Goal: Task Accomplishment & Management: Use online tool/utility

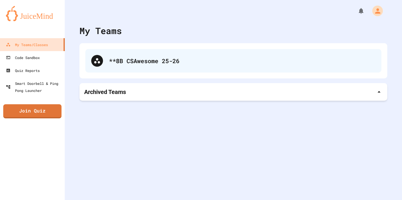
click at [162, 67] on div "**8B CSAwesome 25-26" at bounding box center [233, 61] width 296 height 24
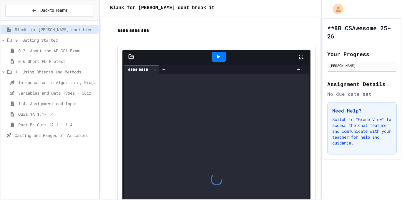
click at [58, 135] on span "Casting and Ranges of Variables" at bounding box center [55, 135] width 81 height 6
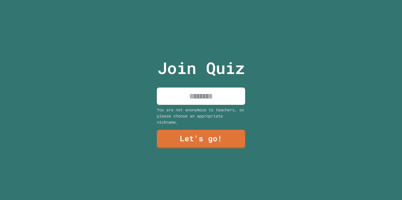
click at [265, 91] on div "Join Quiz You are not anonymous to teachers, so please choose an appropriate ni…" at bounding box center [201, 100] width 402 height 200
click at [224, 97] on input at bounding box center [201, 96] width 88 height 17
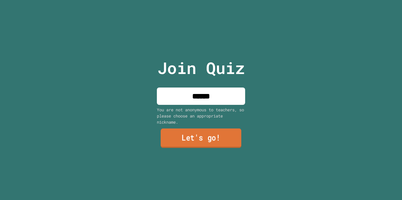
type input "******"
click at [215, 135] on link "Let's go!" at bounding box center [201, 138] width 81 height 19
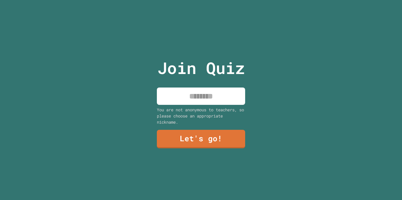
click at [196, 102] on input at bounding box center [201, 96] width 88 height 17
type input "******"
click at [200, 137] on link "Let's go!" at bounding box center [200, 138] width 89 height 19
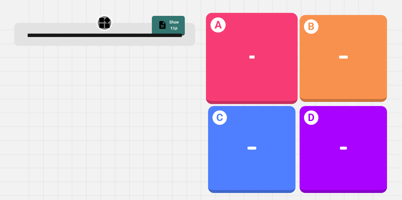
click at [282, 77] on div "A ***" at bounding box center [252, 58] width 92 height 91
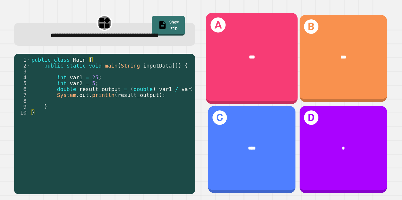
click at [221, 45] on div "***" at bounding box center [252, 57] width 92 height 28
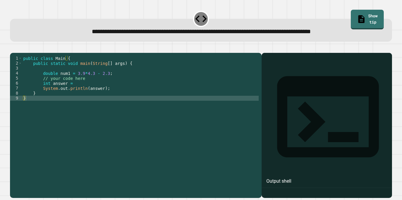
click at [89, 91] on div "public class Main { public static void main ( String [ ] args ) { double num1 =…" at bounding box center [140, 123] width 237 height 135
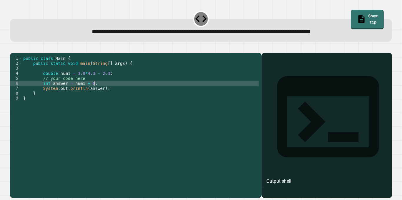
scroll to position [0, 9]
click at [13, 48] on icon "button" at bounding box center [13, 48] width 0 height 0
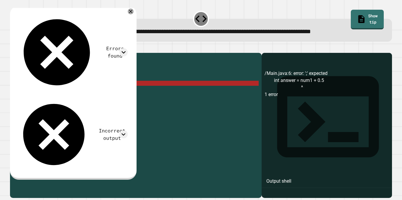
click at [81, 90] on div "public class Main { public static void main ( String [ ] args ) { double num1 =…" at bounding box center [140, 123] width 237 height 135
click at [86, 91] on div "public class Main { public static void main ( String [ ] args ) { double num1 =…" at bounding box center [140, 123] width 237 height 135
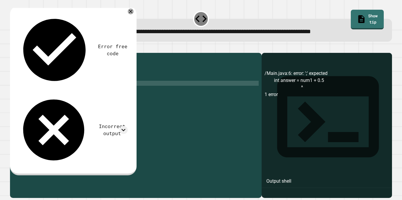
scroll to position [0, 8]
click at [18, 51] on icon "button" at bounding box center [16, 52] width 3 height 4
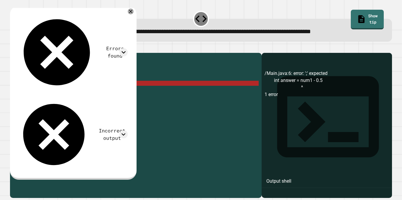
click at [87, 92] on div "public class Main { public static void main ( String [ ] args ) { double num1 =…" at bounding box center [140, 123] width 237 height 135
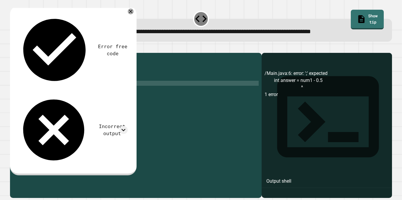
click at [100, 91] on div "public class Main { public static void main ( String [ ] args ) { double num1 =…" at bounding box center [140, 123] width 237 height 135
click at [13, 48] on icon "button" at bounding box center [13, 48] width 0 height 0
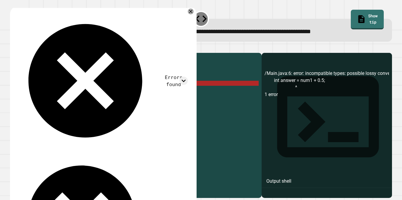
click at [73, 93] on div "public class Main { public static void main ( String [ ] args ) { double num1 =…" at bounding box center [140, 123] width 237 height 135
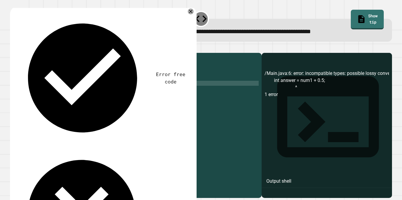
scroll to position [0, 10]
click at [13, 48] on icon "button" at bounding box center [13, 48] width 0 height 0
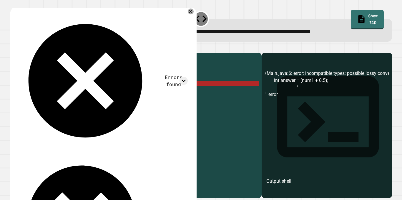
click at [91, 95] on div "public class Main { public static void main ( String [ ] args ) { double num1 =…" at bounding box center [140, 123] width 237 height 135
click at [99, 91] on div "public class Main { public static void main ( String [ ] args ) { double num1 =…" at bounding box center [140, 123] width 237 height 135
click at [187, 77] on icon at bounding box center [183, 81] width 8 height 8
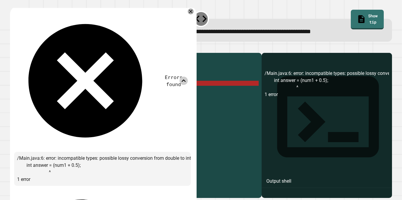
click at [187, 77] on icon at bounding box center [183, 81] width 8 height 8
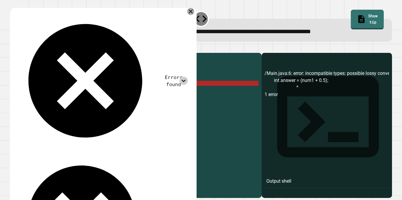
click at [190, 12] on icon at bounding box center [191, 11] width 4 height 4
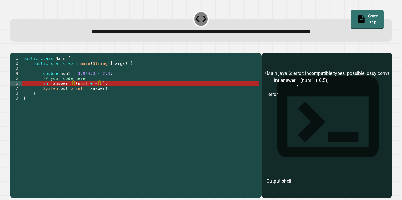
click at [75, 90] on div "public class Main { public static void main ( String [ ] args ) { double num1 =…" at bounding box center [140, 123] width 237 height 135
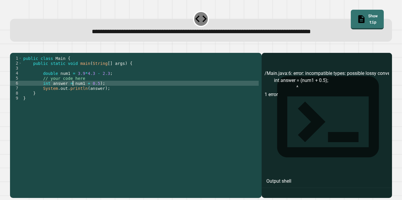
scroll to position [0, 6]
click at [99, 92] on div "public class Main { public static void main ( String [ ] args ) { double num1 =…" at bounding box center [140, 123] width 237 height 135
type textarea "**********"
click at [18, 54] on icon "button" at bounding box center [16, 52] width 3 height 4
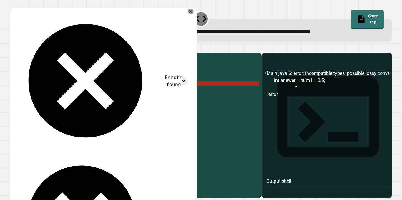
click at [190, 14] on icon at bounding box center [191, 12] width 6 height 6
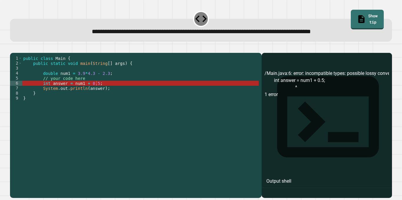
click at [72, 91] on div "public class Main { public static void main ( String [ ] args ) { double num1 =…" at bounding box center [140, 123] width 237 height 135
click at [95, 89] on div "public class Main { public static void main ( String [ ] args ) { double num1 =…" at bounding box center [140, 123] width 237 height 135
click at [97, 89] on div "public class Main { public static void main ( String [ ] args ) { double num1 =…" at bounding box center [140, 123] width 237 height 135
click at [73, 90] on div "public class Main { public static void main ( String [ ] args ) { double num1 =…" at bounding box center [140, 123] width 237 height 135
click at [97, 91] on div "public class Main { public static void main ( String [ ] args ) { double num1 =…" at bounding box center [140, 123] width 237 height 135
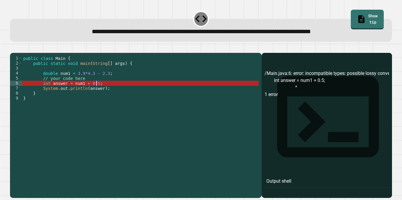
click at [82, 91] on div "public class Main { public static void main ( String [ ] args ) { double num1 =…" at bounding box center [140, 123] width 237 height 135
click at [45, 91] on div "public class Main { public static void main ( String [ ] args ) { double num1 =…" at bounding box center [140, 123] width 237 height 135
click at [36, 92] on div "public class Main { public static void main ( String [ ] args ) { double num1 =…" at bounding box center [140, 123] width 237 height 135
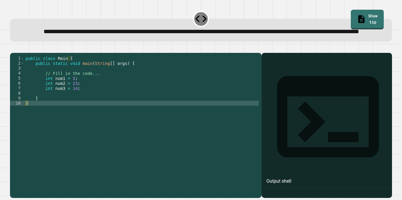
click at [60, 110] on div "public class Main { public static void main ( String [ ] args ) { // Fill in th…" at bounding box center [141, 118] width 234 height 125
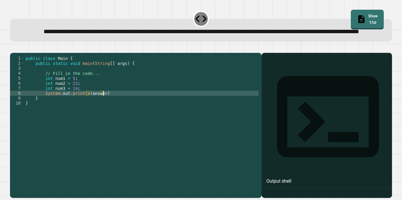
scroll to position [0, 9]
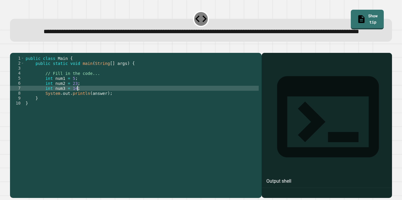
type textarea "**********"
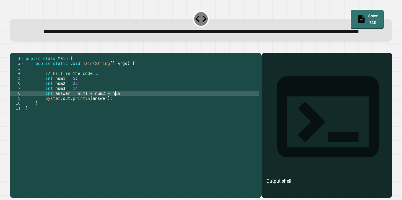
scroll to position [0, 11]
type textarea "**********"
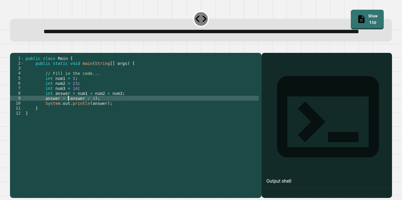
scroll to position [0, 6]
click at [13, 48] on icon "button" at bounding box center [13, 48] width 0 height 0
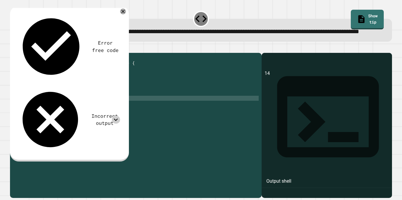
click at [115, 116] on icon at bounding box center [116, 120] width 8 height 8
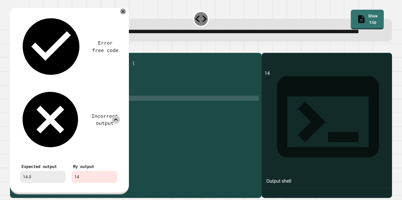
click at [115, 116] on icon at bounding box center [116, 120] width 8 height 8
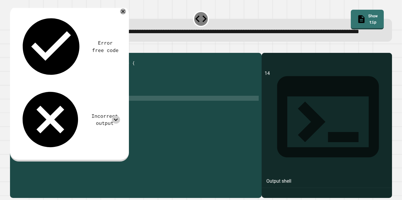
click at [51, 112] on div "public class Main { public static void main ( String [ ] args ) { // Fill in th…" at bounding box center [141, 118] width 234 height 125
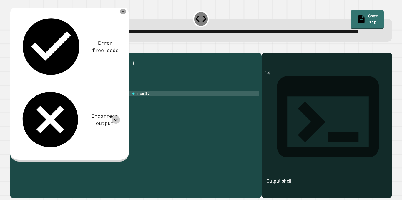
scroll to position [0, 4]
type textarea "**********"
click at [13, 48] on button "button" at bounding box center [13, 48] width 0 height 0
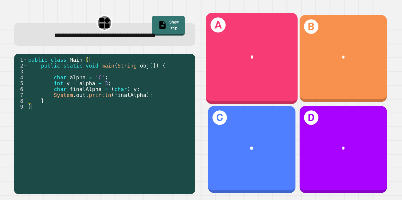
click at [250, 62] on div "*" at bounding box center [252, 57] width 92 height 28
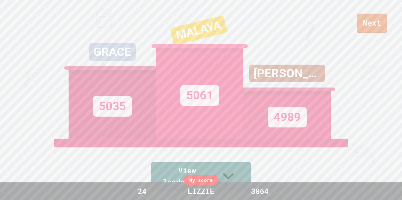
click at [370, 23] on link "Next" at bounding box center [372, 23] width 30 height 19
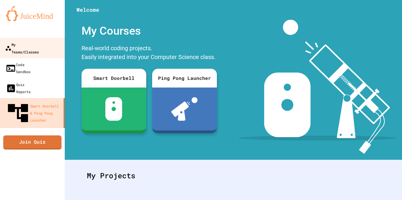
click at [39, 46] on div "My Teams/Classes" at bounding box center [22, 48] width 34 height 14
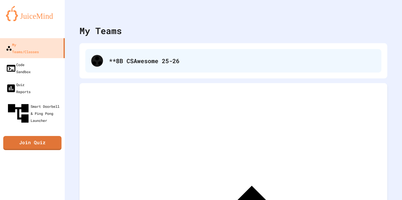
click at [134, 59] on div "**8B CSAwesome 25-26" at bounding box center [242, 60] width 267 height 9
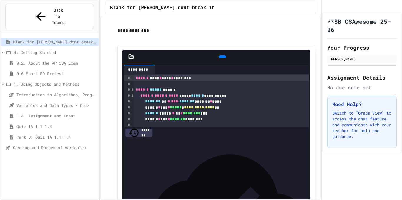
click at [113, 49] on div "**********" at bounding box center [211, 172] width 210 height 302
click at [73, 155] on span "Compound Assignment Operators" at bounding box center [54, 158] width 83 height 6
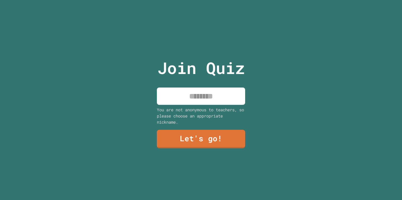
click at [216, 102] on input at bounding box center [201, 96] width 88 height 17
type input "******"
click at [213, 133] on link "Let's go!" at bounding box center [201, 139] width 89 height 19
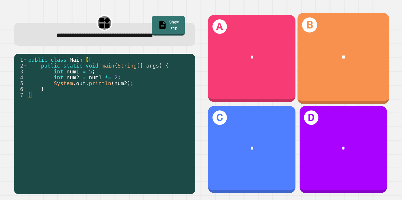
click at [317, 41] on div "B **" at bounding box center [343, 58] width 92 height 91
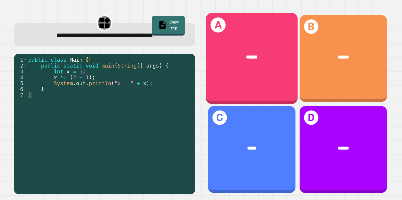
click at [219, 50] on div "******" at bounding box center [252, 57] width 92 height 28
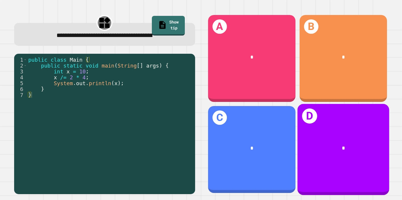
click at [361, 155] on div "*" at bounding box center [343, 148] width 92 height 28
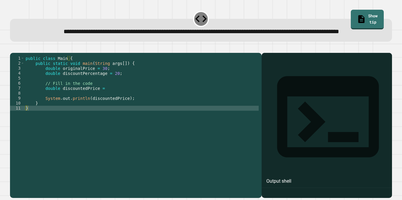
click at [109, 107] on div "public class Main { public static void main ( String args [ ]) { double origina…" at bounding box center [141, 118] width 234 height 125
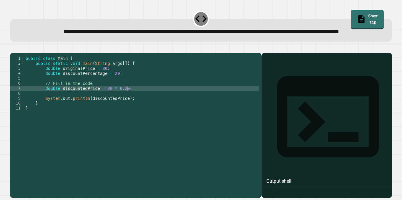
scroll to position [0, 12]
click at [19, 54] on icon "button" at bounding box center [16, 52] width 3 height 4
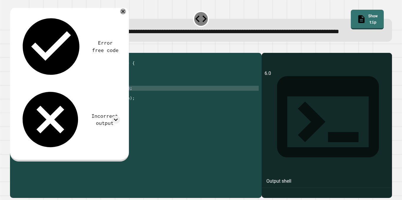
click at [124, 108] on div "public class Main { public static void main ( String args [ ]) { double origina…" at bounding box center [141, 118] width 234 height 125
click at [13, 48] on icon "button" at bounding box center [13, 48] width 0 height 0
click at [122, 105] on div "public class Main { public static void main ( String args [ ]) { double origina…" at bounding box center [141, 118] width 234 height 125
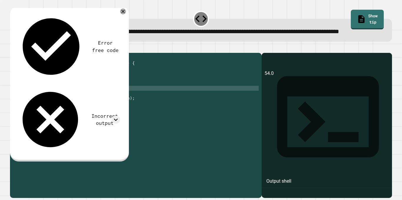
type textarea "**********"
click at [13, 48] on icon "button" at bounding box center [13, 48] width 0 height 0
click at [114, 106] on div "public class Main { public static void main ( String args [ ]) { double origina…" at bounding box center [141, 118] width 234 height 125
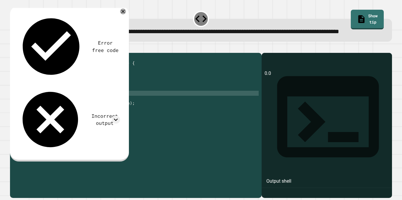
scroll to position [0, 11]
click at [13, 48] on icon "button" at bounding box center [13, 48] width 0 height 0
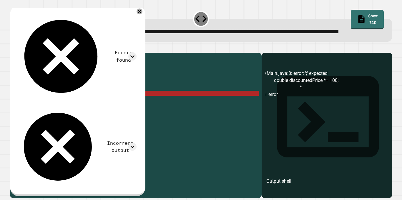
click at [61, 112] on div "public class Main { public static void main ( String args [ ]) { double origina…" at bounding box center [141, 118] width 234 height 125
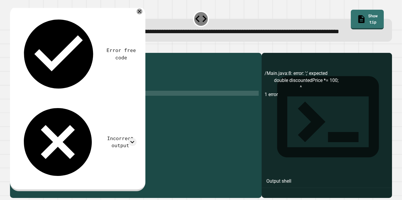
scroll to position [0, 9]
click at [13, 48] on icon "button" at bounding box center [13, 48] width 0 height 0
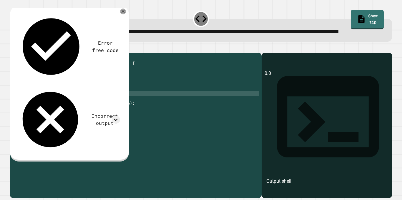
click at [96, 111] on div "public class Main { public static void main ( String args [ ]) { double origina…" at bounding box center [141, 118] width 234 height 125
click at [113, 106] on div "public class Main { public static void main ( String args [ ]) { double origina…" at bounding box center [141, 118] width 234 height 125
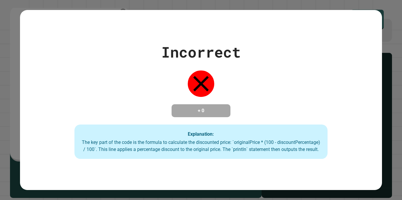
type textarea "**********"
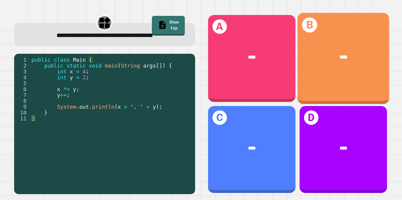
click at [340, 71] on div "B ****" at bounding box center [343, 58] width 92 height 91
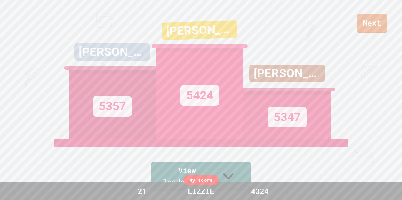
click at [375, 29] on link "Next" at bounding box center [372, 23] width 30 height 19
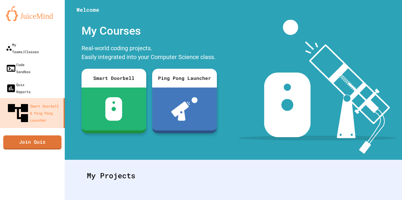
click at [290, 48] on img at bounding box center [318, 87] width 158 height 134
